Goal: Navigation & Orientation: Find specific page/section

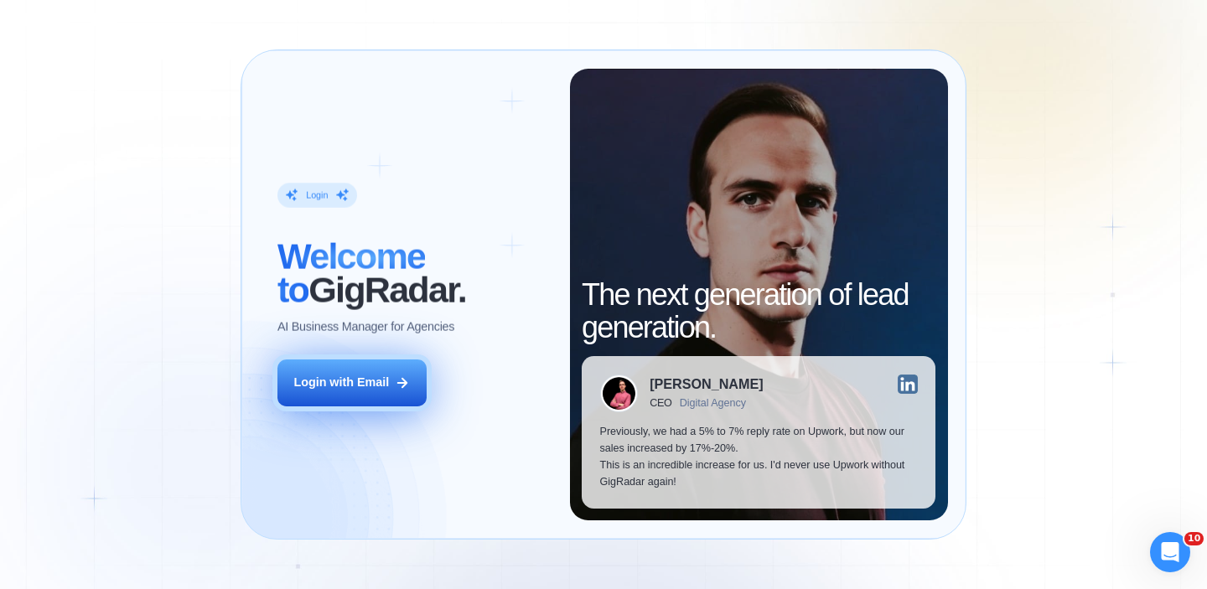
click at [350, 386] on div "Login with Email" at bounding box center [341, 383] width 96 height 17
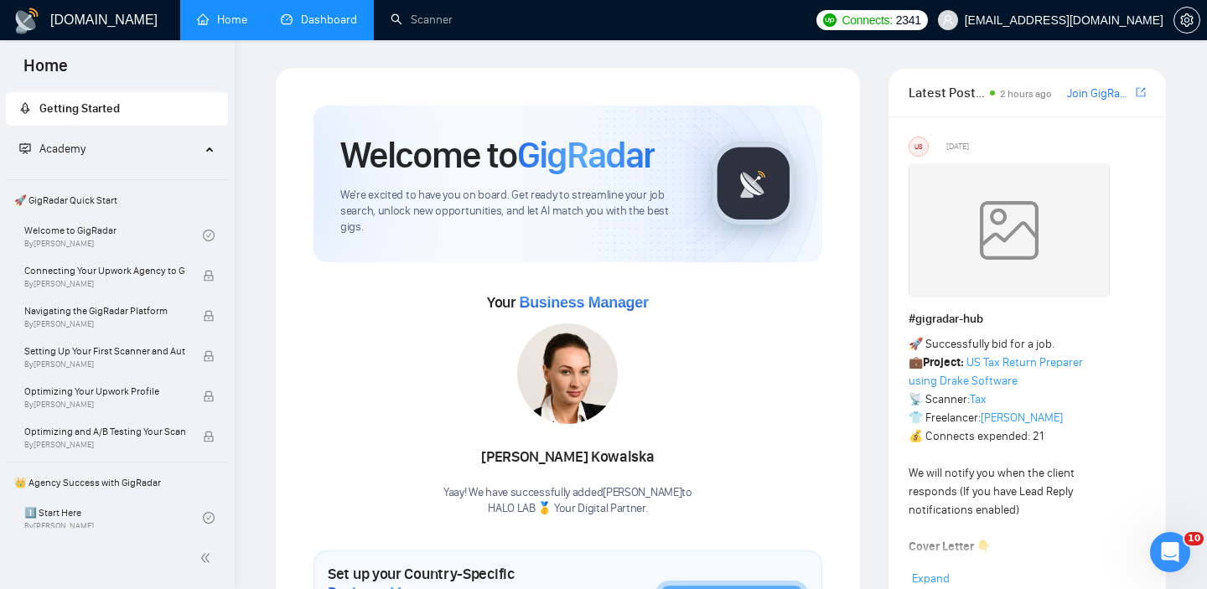
click at [347, 26] on link "Dashboard" at bounding box center [319, 20] width 76 height 14
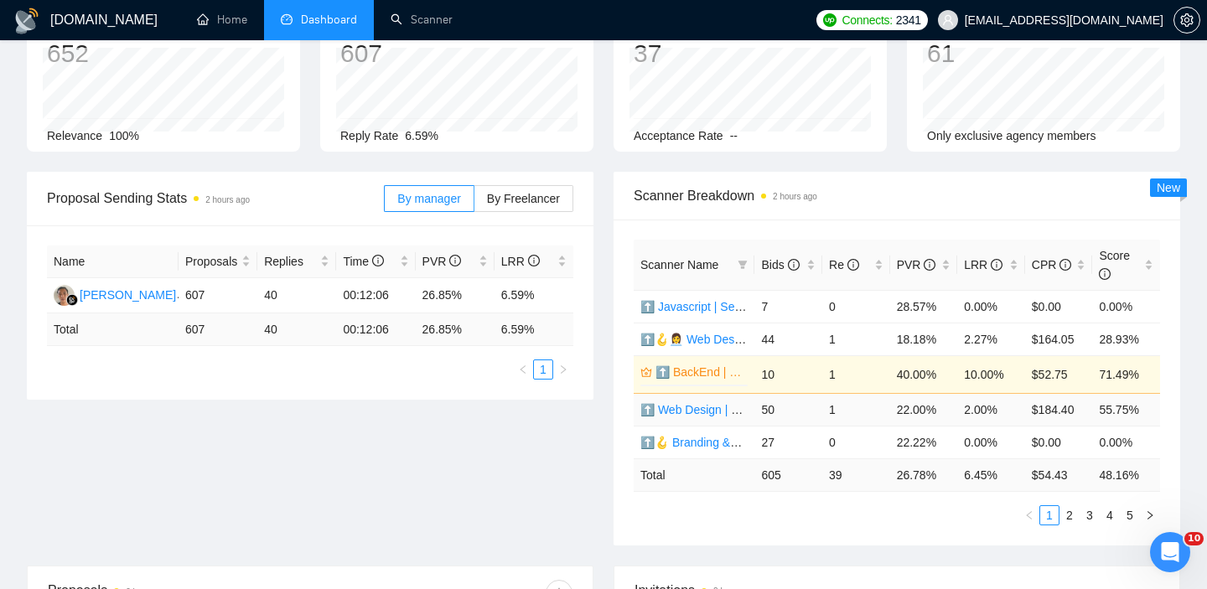
scroll to position [122, 0]
click at [1069, 511] on link "2" at bounding box center [1069, 516] width 18 height 18
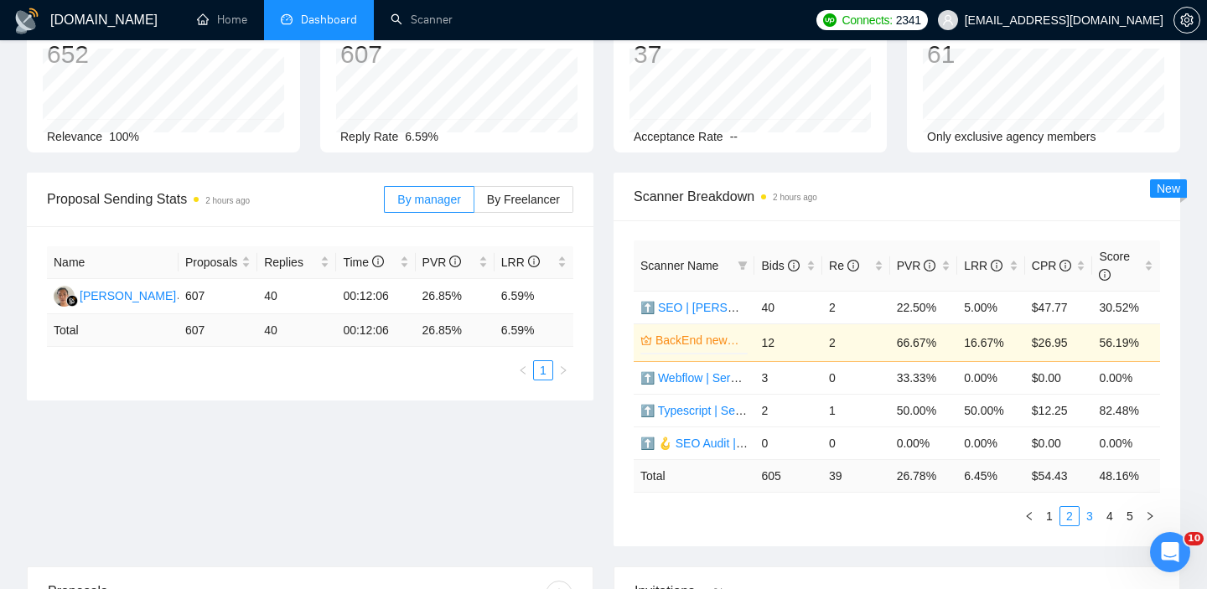
click at [1087, 521] on link "3" at bounding box center [1089, 516] width 18 height 18
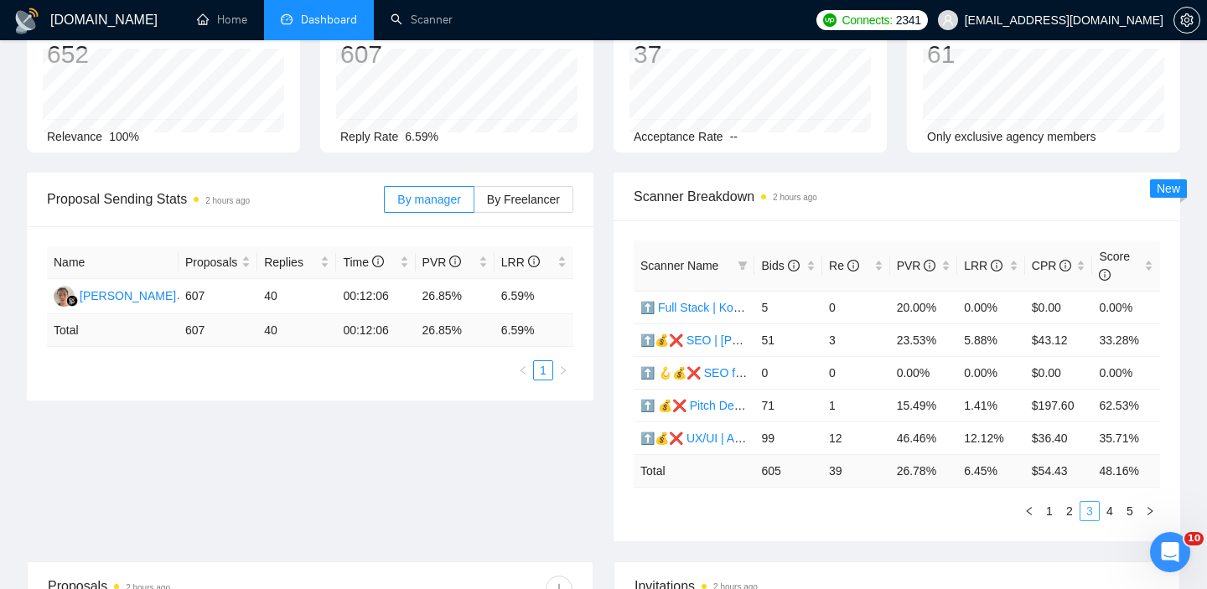
click at [1098, 513] on link "3" at bounding box center [1089, 511] width 18 height 18
click at [1110, 513] on link "4" at bounding box center [1109, 511] width 18 height 18
click at [1124, 513] on link "5" at bounding box center [1129, 511] width 18 height 18
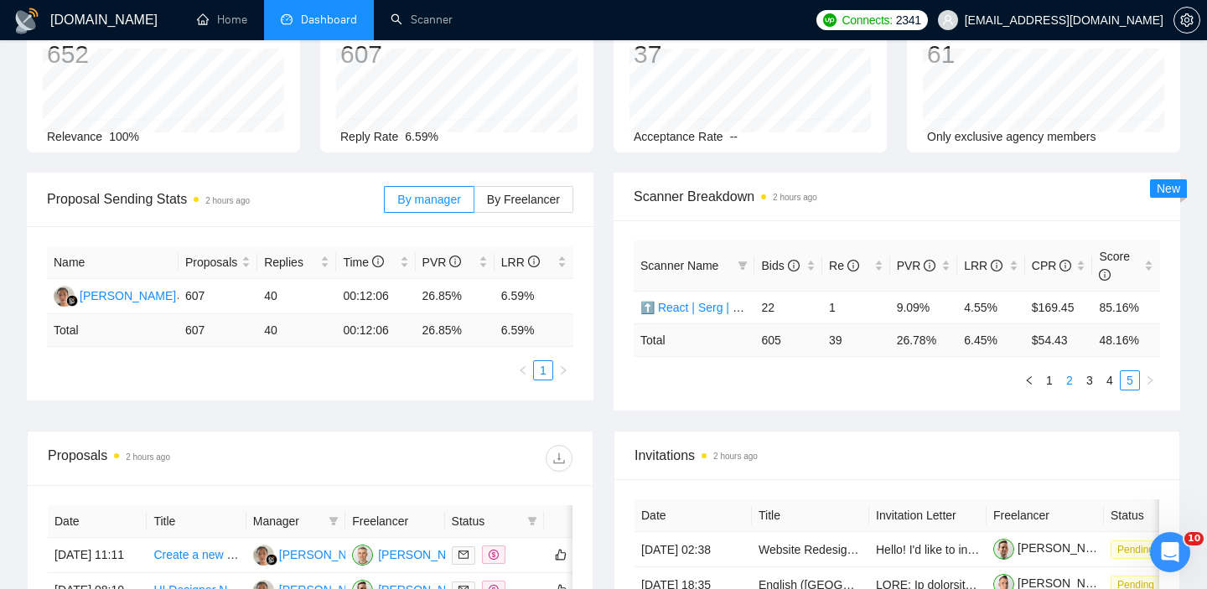
click at [1066, 383] on link "2" at bounding box center [1069, 380] width 18 height 18
